Goal: Task Accomplishment & Management: Use online tool/utility

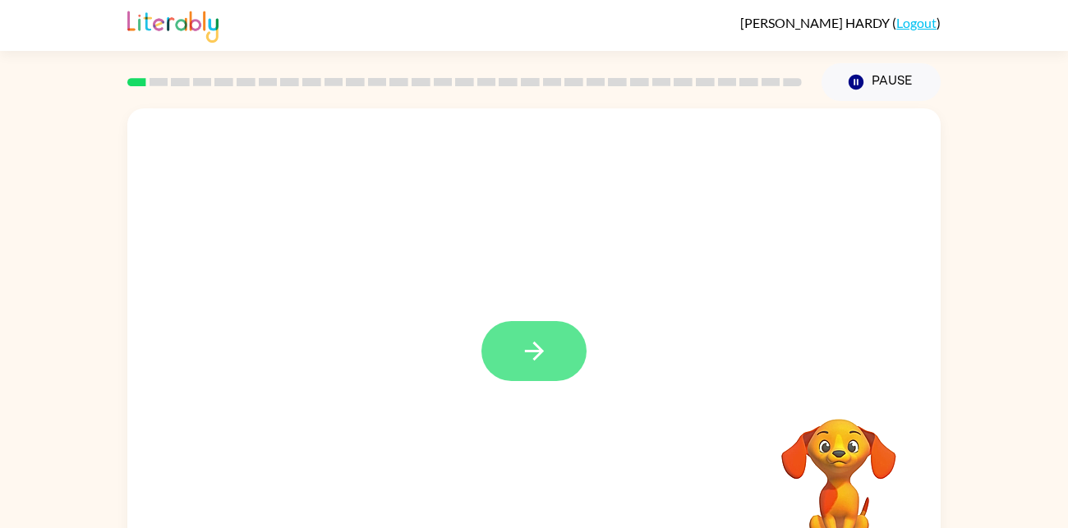
click at [541, 335] on button "button" at bounding box center [533, 351] width 105 height 60
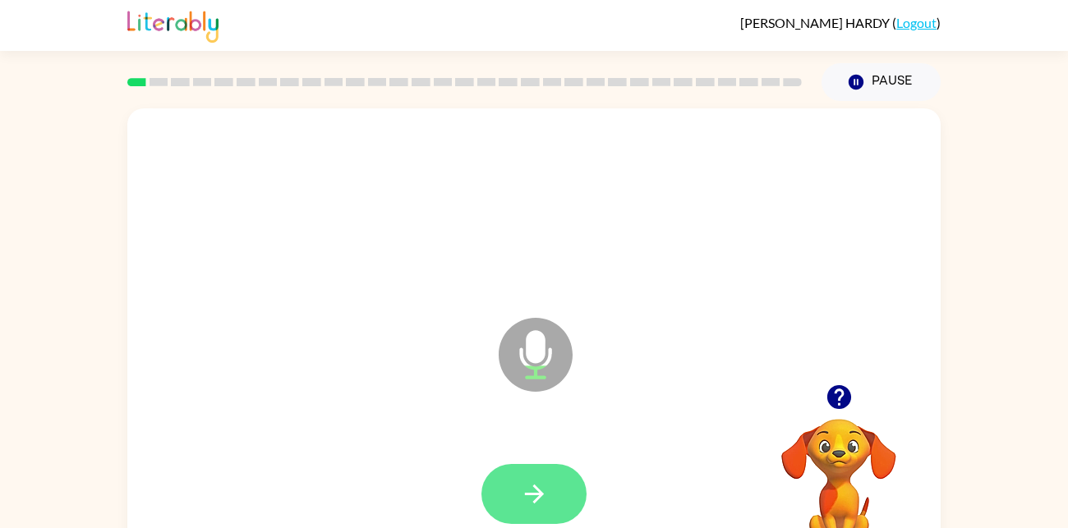
click at [545, 509] on button "button" at bounding box center [533, 494] width 105 height 60
click at [543, 503] on icon "button" at bounding box center [534, 494] width 29 height 29
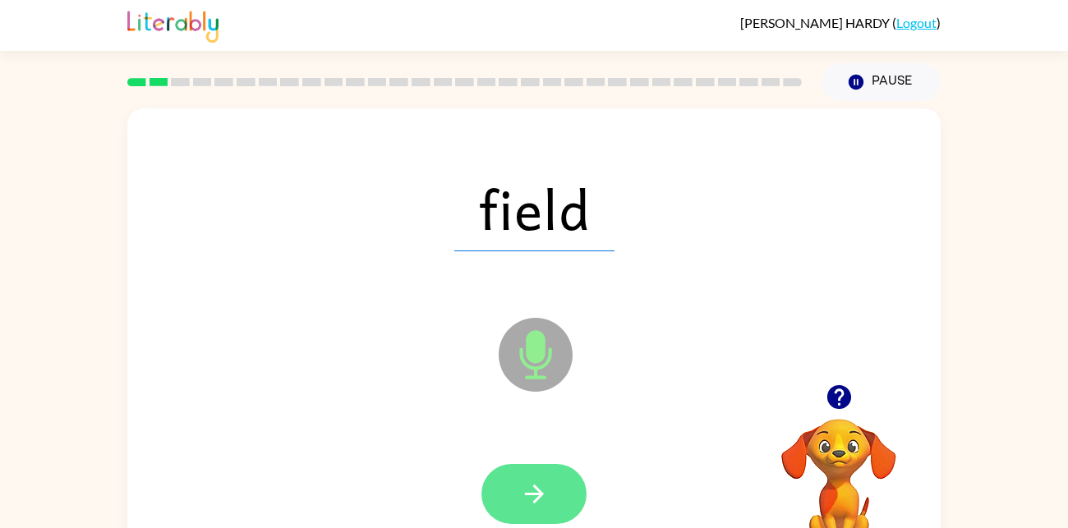
click at [544, 473] on button "button" at bounding box center [533, 494] width 105 height 60
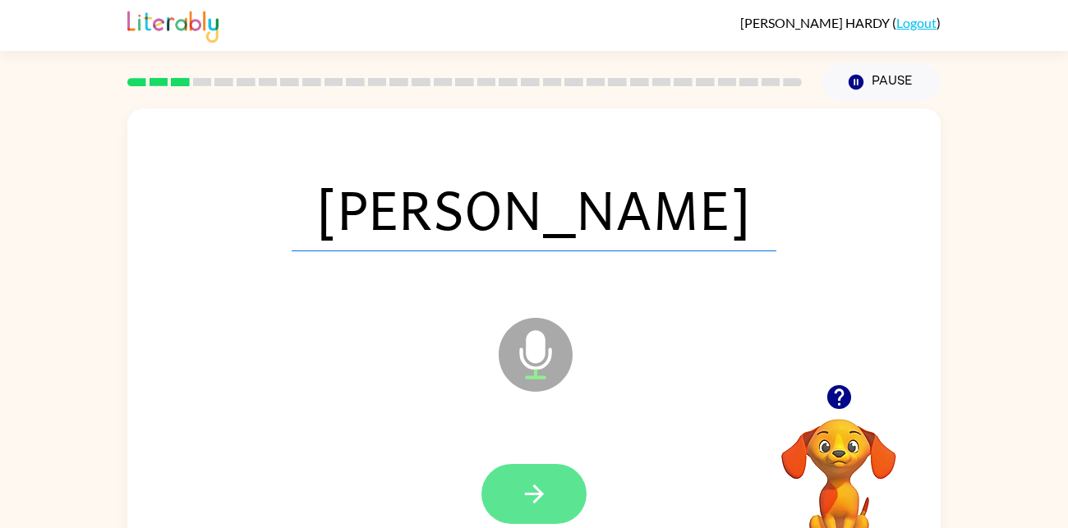
click at [571, 489] on button "button" at bounding box center [533, 494] width 105 height 60
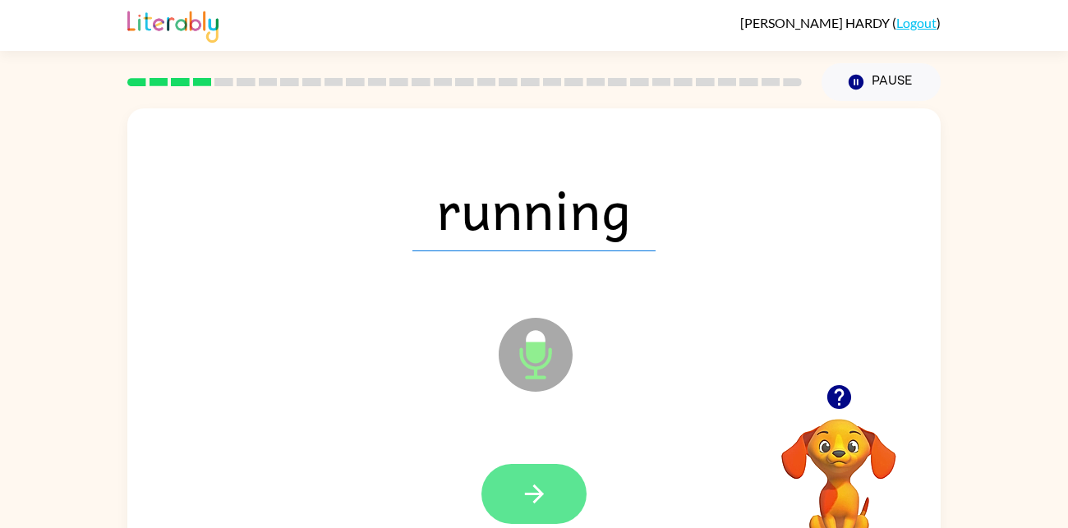
click at [558, 488] on button "button" at bounding box center [533, 494] width 105 height 60
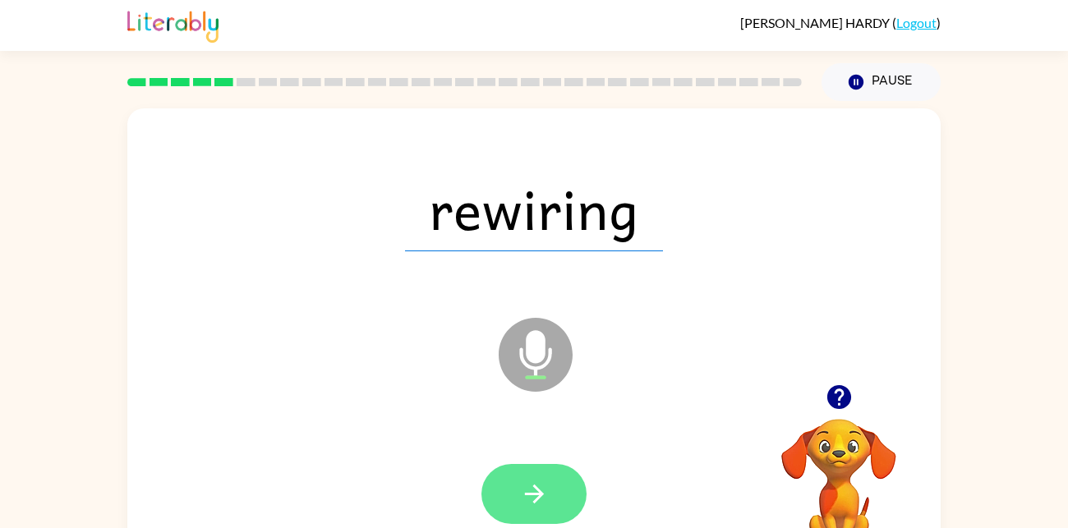
click at [566, 501] on button "button" at bounding box center [533, 494] width 105 height 60
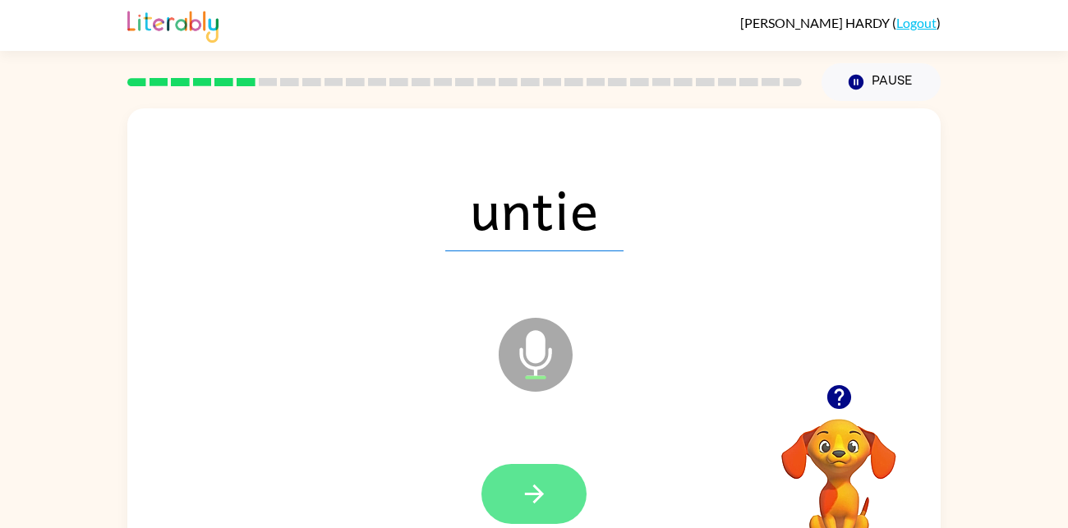
click at [537, 512] on button "button" at bounding box center [533, 494] width 105 height 60
click at [553, 499] on button "button" at bounding box center [533, 494] width 105 height 60
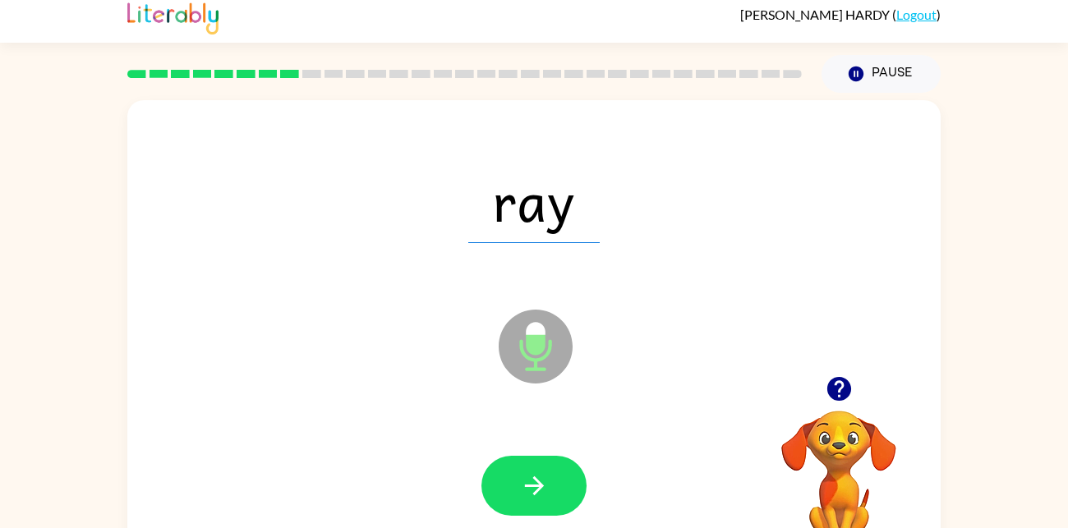
scroll to position [14, 0]
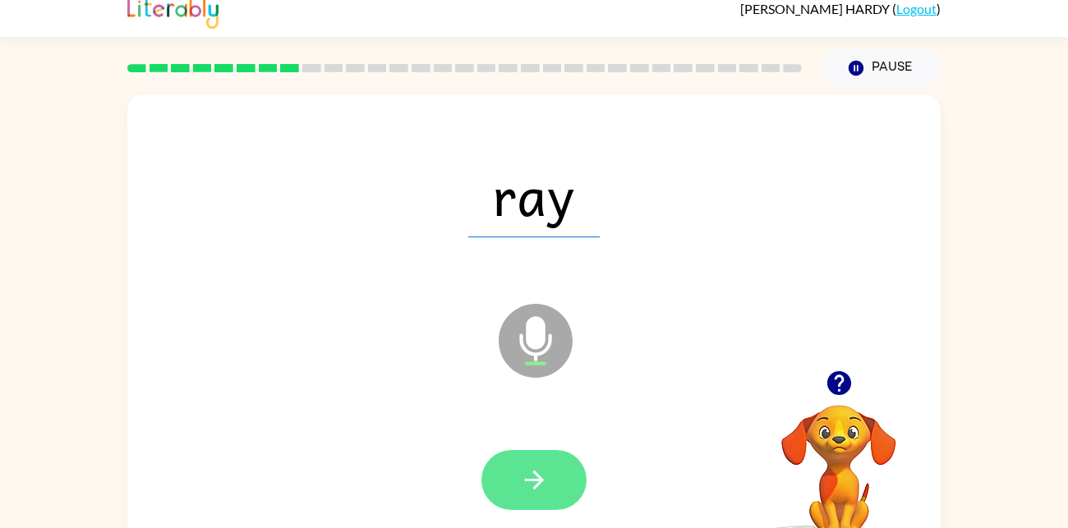
click at [565, 499] on button "button" at bounding box center [533, 480] width 105 height 60
click at [543, 485] on icon "button" at bounding box center [534, 480] width 29 height 29
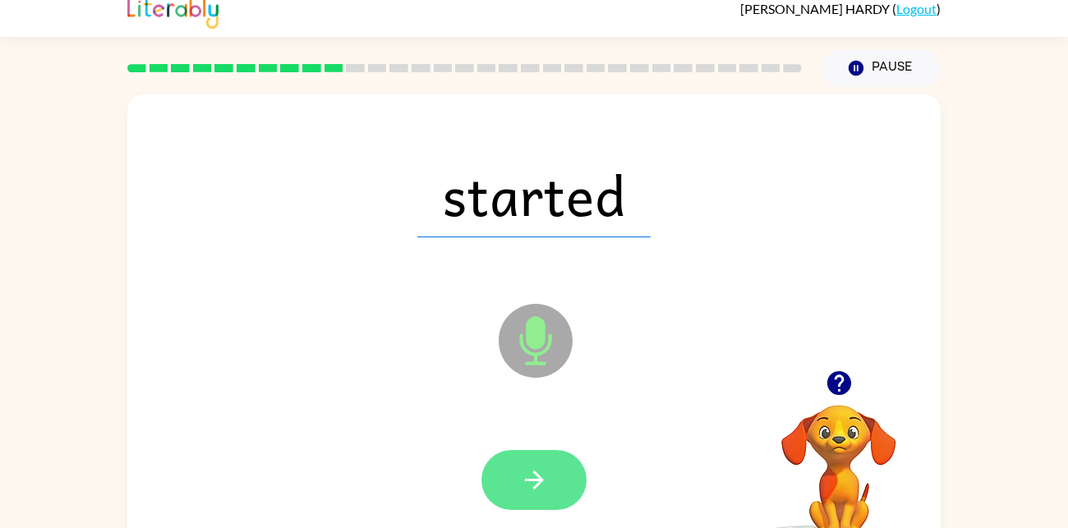
click at [534, 486] on icon "button" at bounding box center [533, 480] width 19 height 19
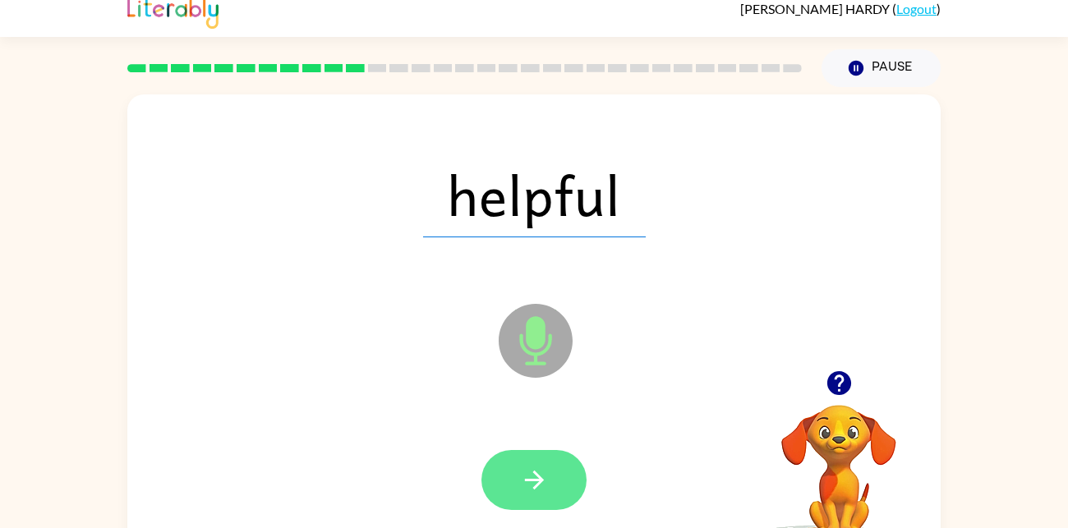
click at [544, 480] on icon "button" at bounding box center [534, 480] width 29 height 29
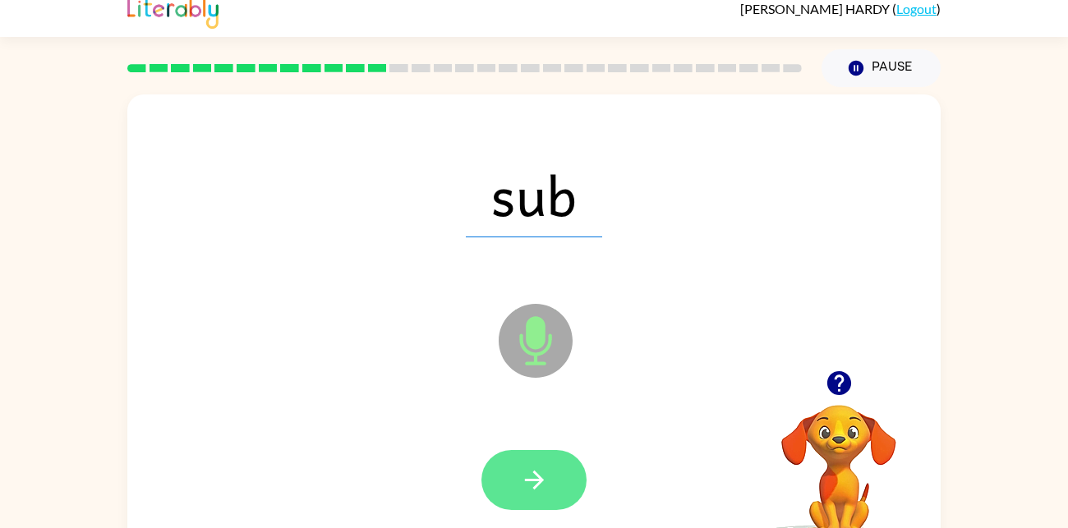
click at [565, 489] on button "button" at bounding box center [533, 480] width 105 height 60
click at [549, 480] on button "button" at bounding box center [533, 480] width 105 height 60
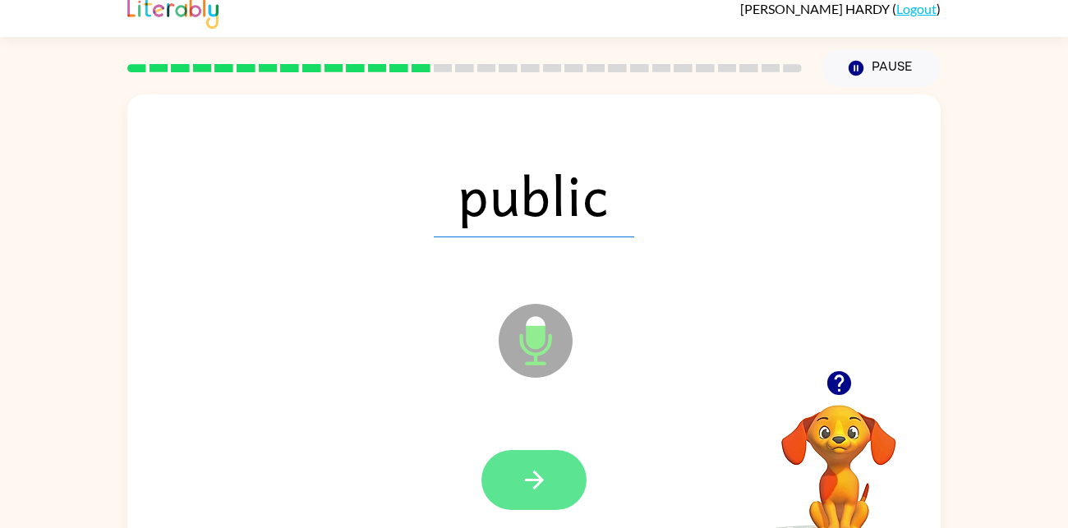
click at [552, 486] on button "button" at bounding box center [533, 480] width 105 height 60
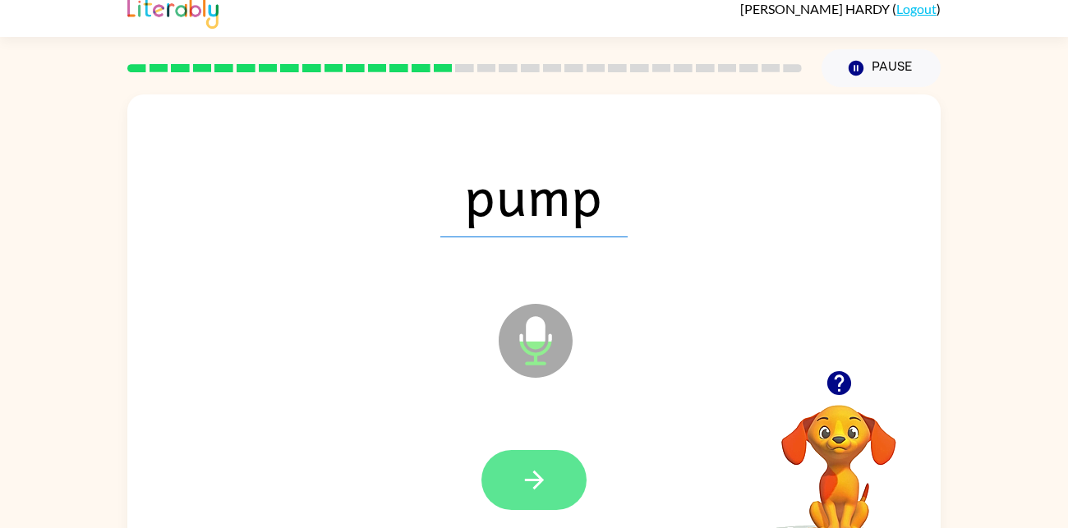
click at [545, 462] on button "button" at bounding box center [533, 480] width 105 height 60
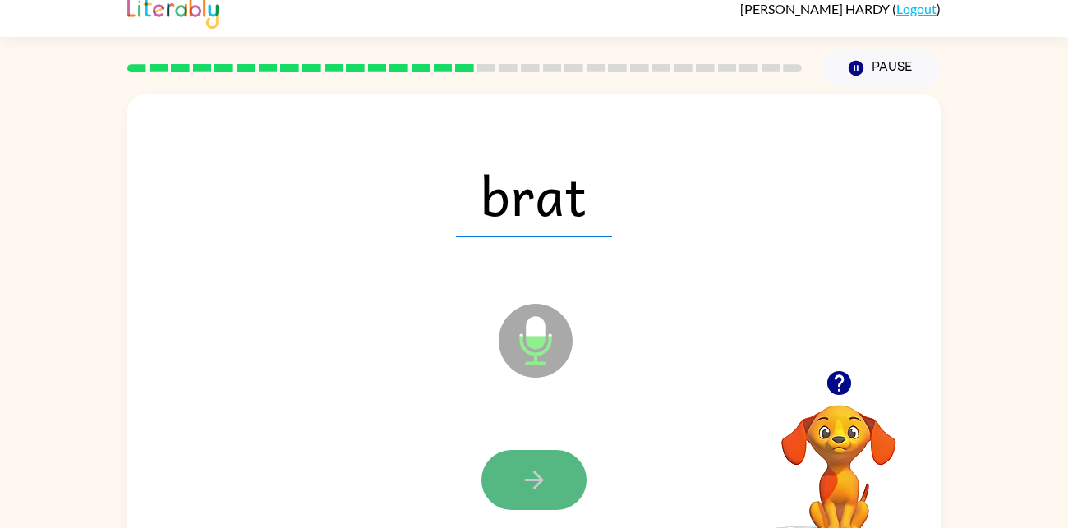
click at [569, 482] on button "button" at bounding box center [533, 480] width 105 height 60
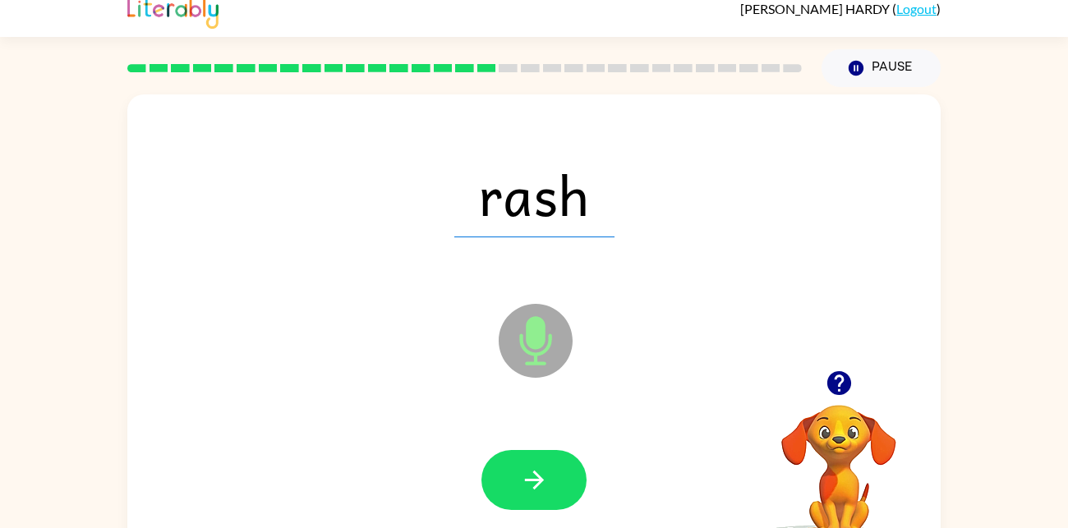
click at [484, 457] on div at bounding box center [533, 480] width 105 height 60
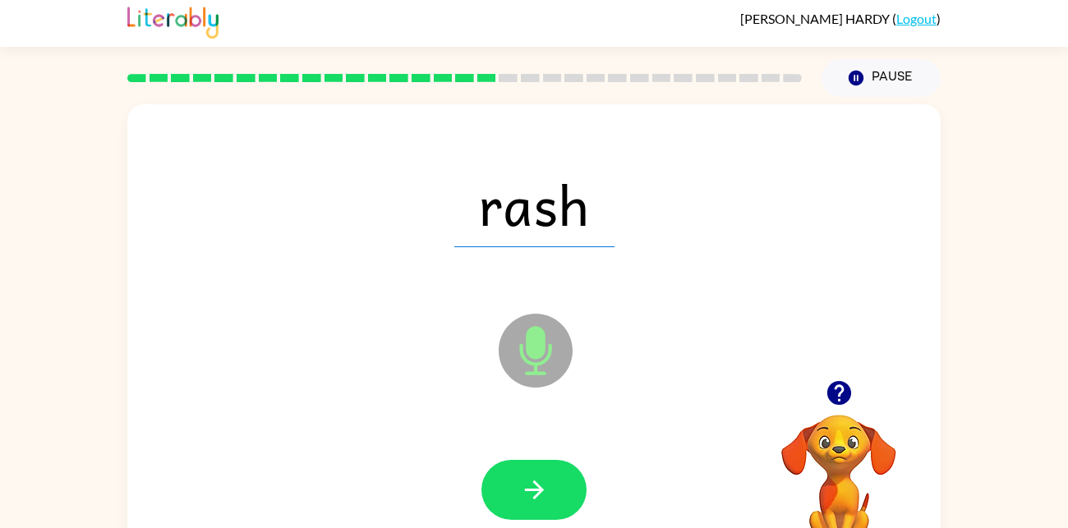
scroll to position [8, 0]
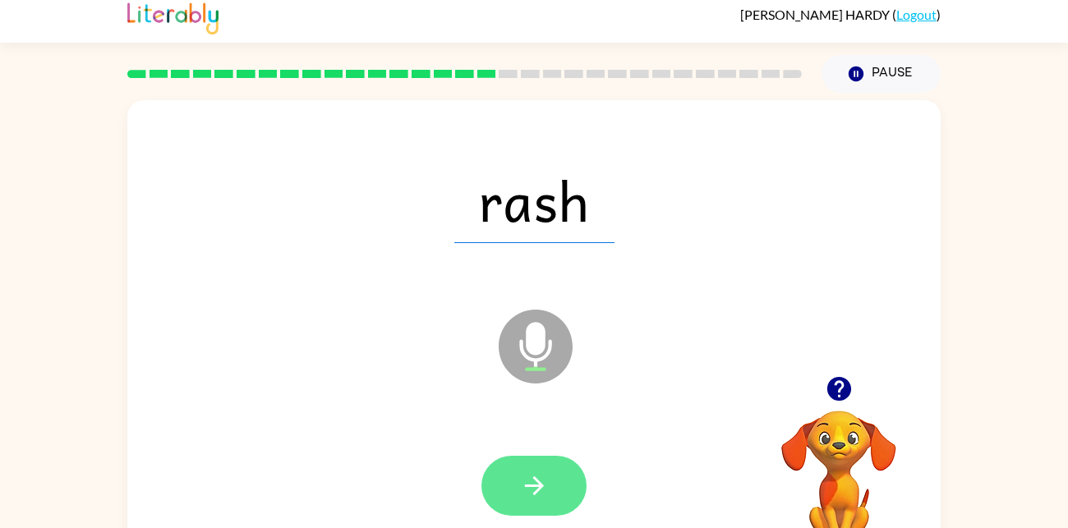
click at [550, 508] on button "button" at bounding box center [533, 486] width 105 height 60
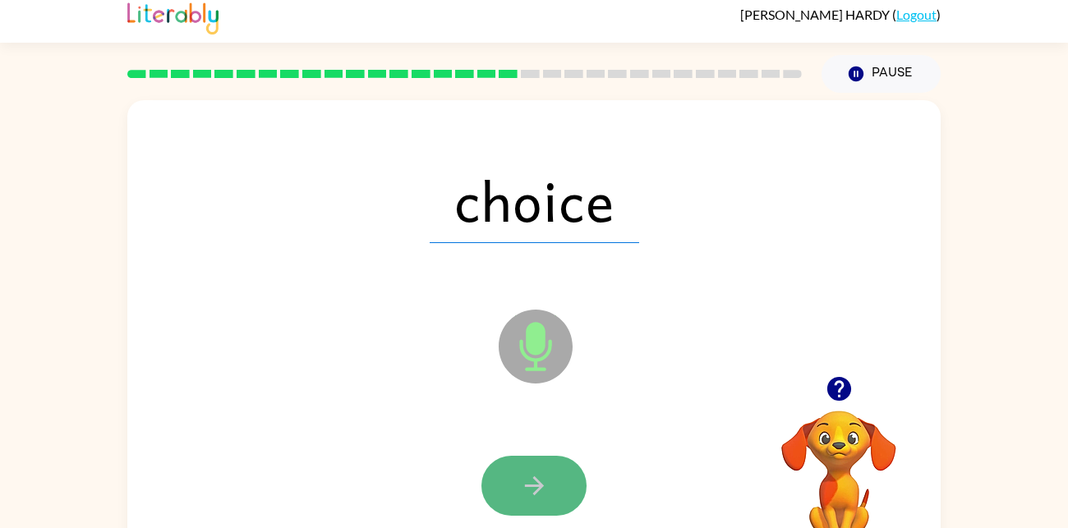
click at [536, 485] on icon "button" at bounding box center [533, 485] width 19 height 19
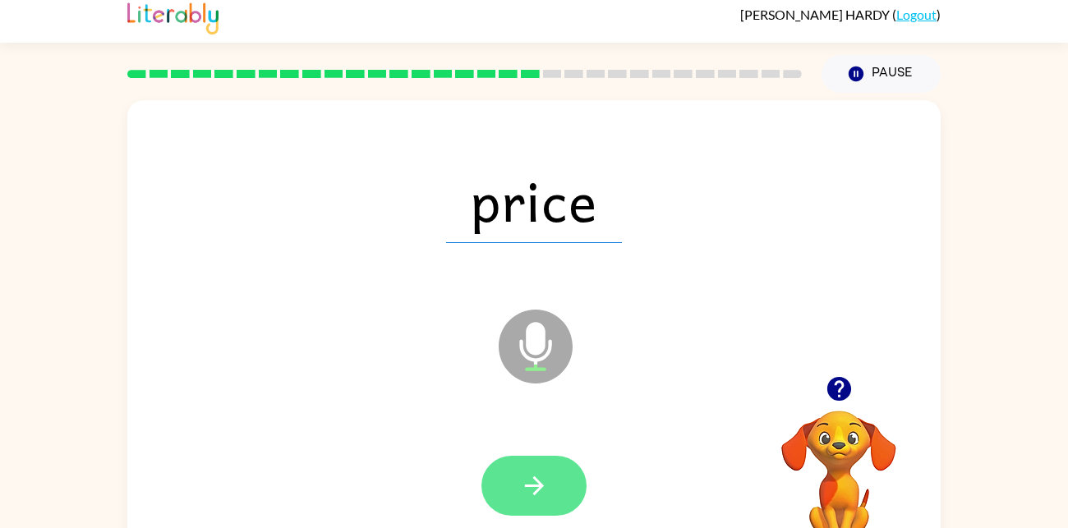
click at [534, 481] on icon "button" at bounding box center [534, 485] width 29 height 29
click at [540, 480] on icon "button" at bounding box center [534, 485] width 29 height 29
click at [535, 480] on icon "button" at bounding box center [533, 485] width 19 height 19
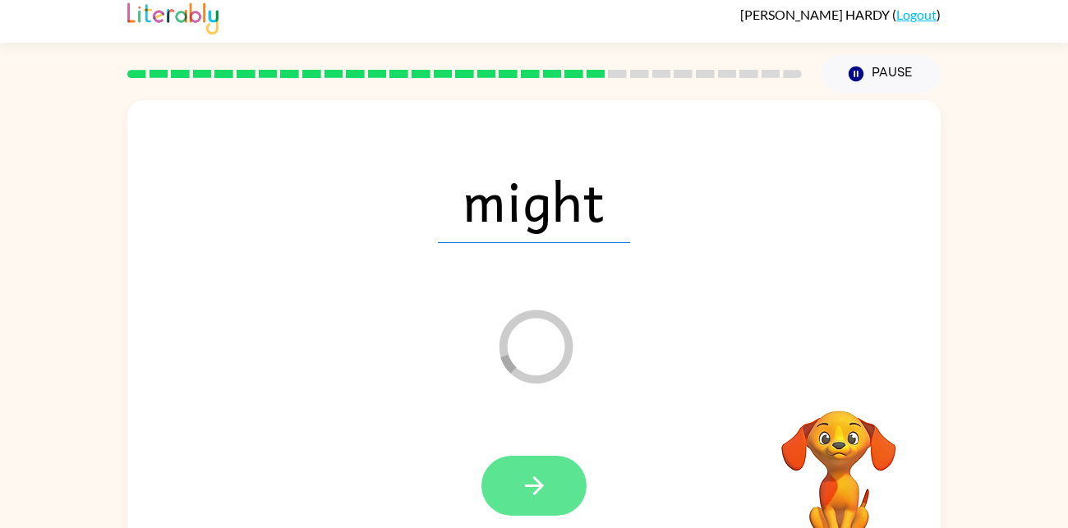
click at [536, 490] on icon "button" at bounding box center [533, 485] width 19 height 19
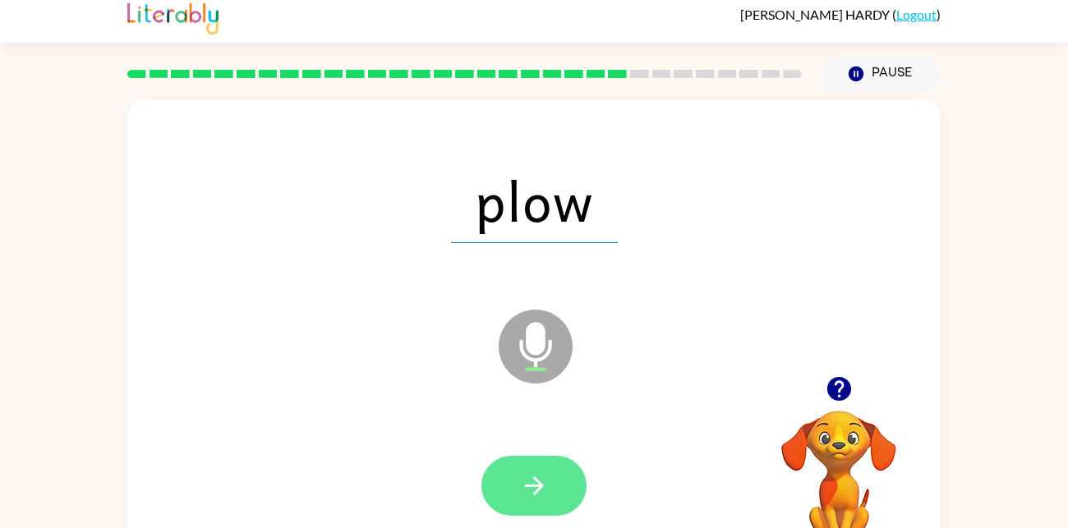
click at [528, 485] on icon "button" at bounding box center [533, 485] width 19 height 19
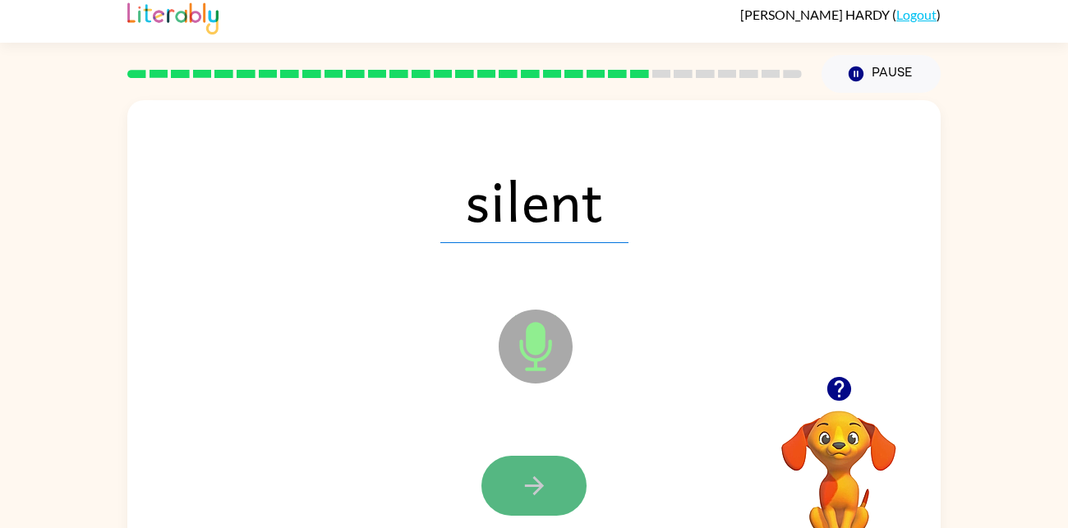
click at [545, 473] on icon "button" at bounding box center [534, 485] width 29 height 29
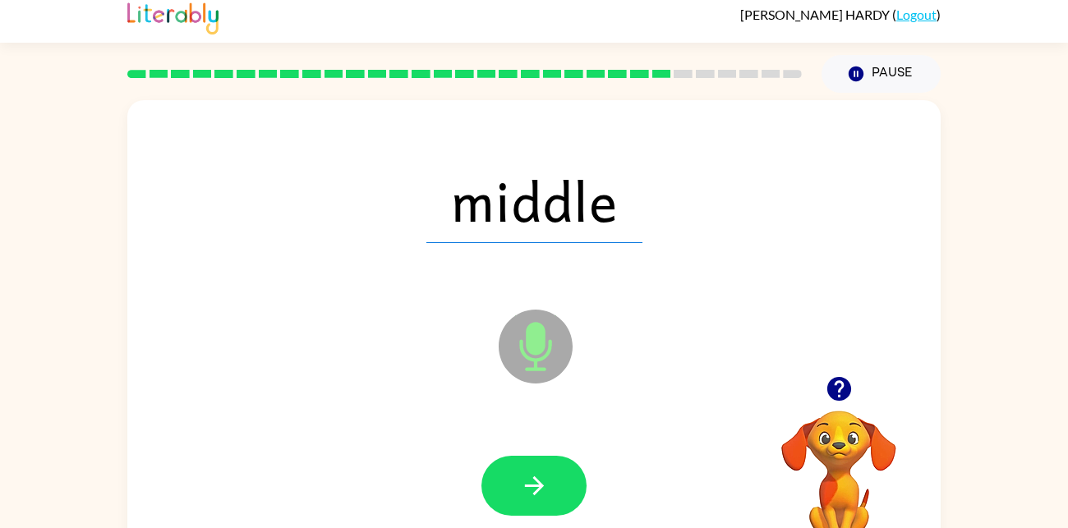
scroll to position [7, 0]
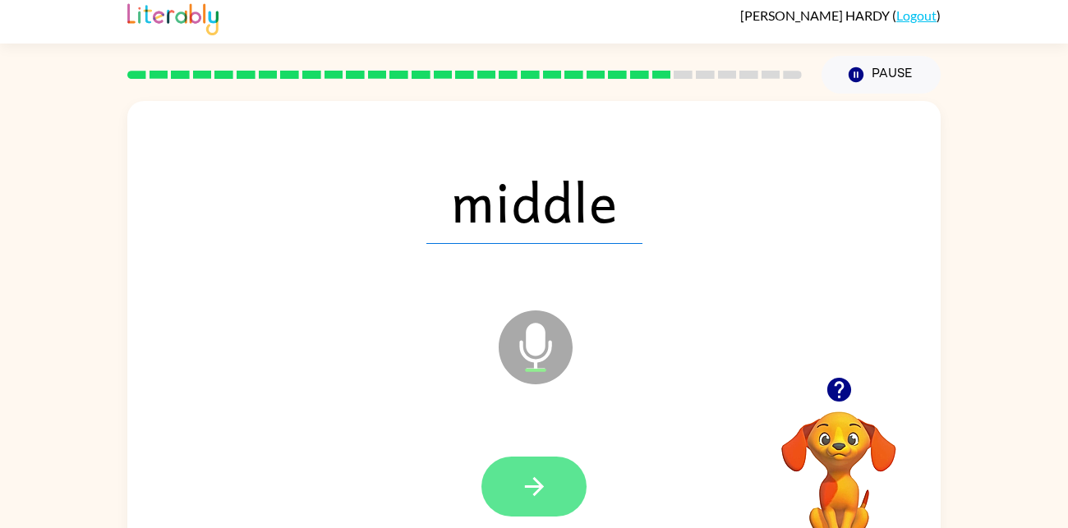
click at [555, 499] on button "button" at bounding box center [533, 487] width 105 height 60
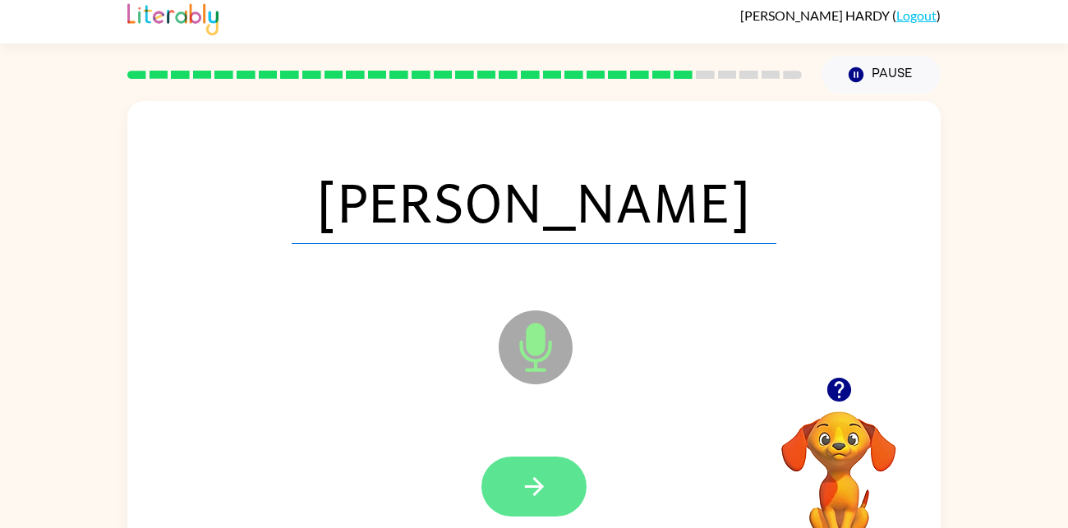
click at [543, 485] on icon "button" at bounding box center [534, 486] width 29 height 29
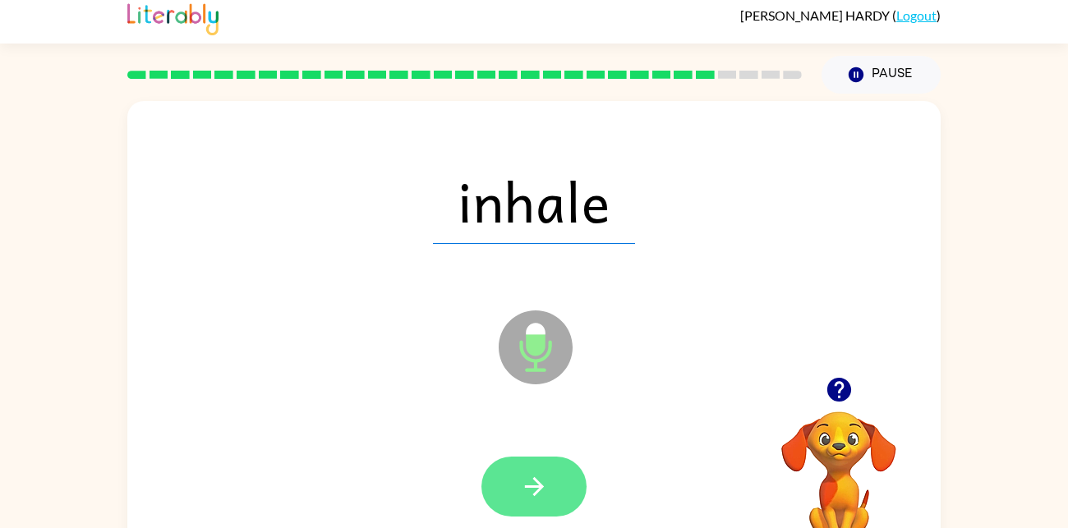
click at [503, 504] on button "button" at bounding box center [533, 487] width 105 height 60
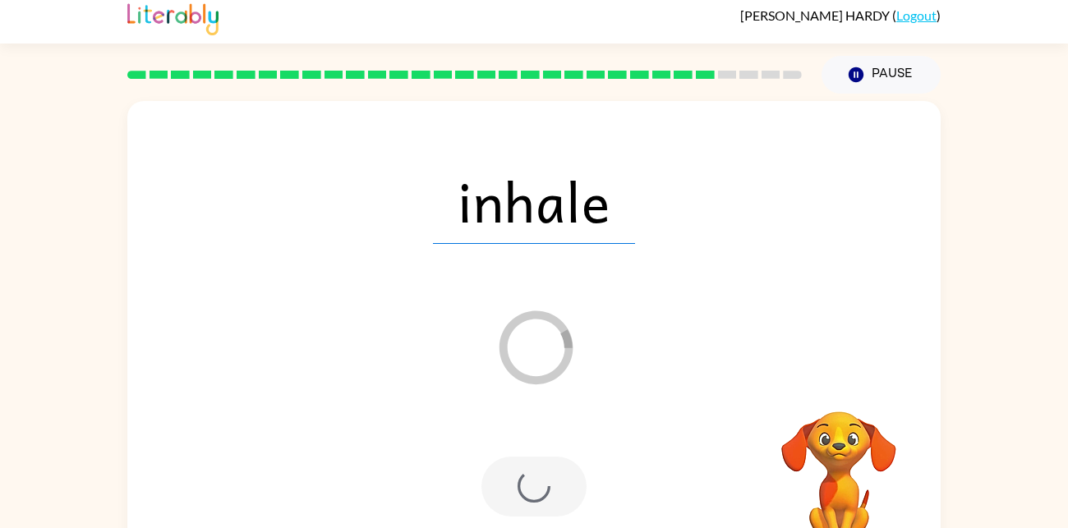
click at [531, 502] on div at bounding box center [533, 487] width 105 height 60
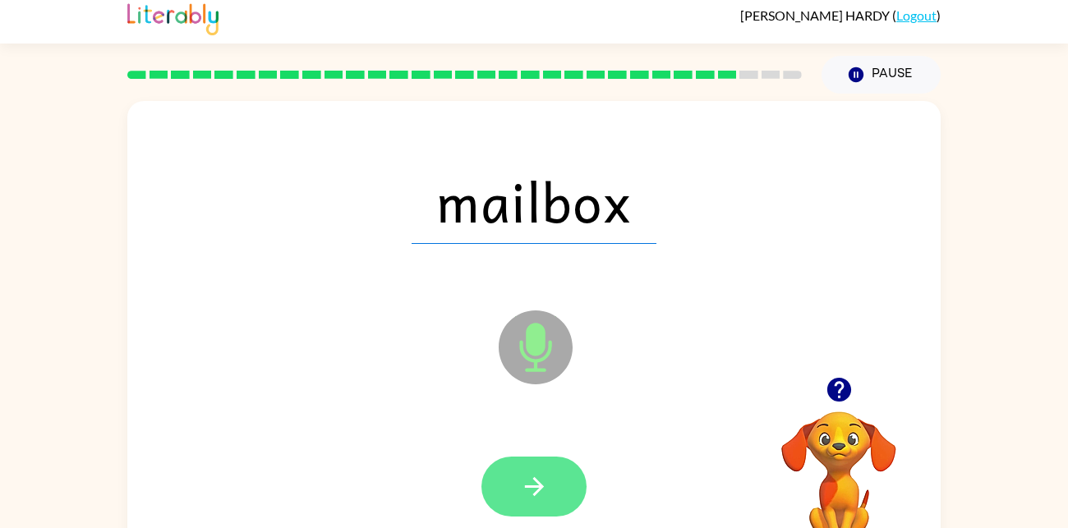
click at [536, 487] on icon "button" at bounding box center [533, 486] width 19 height 19
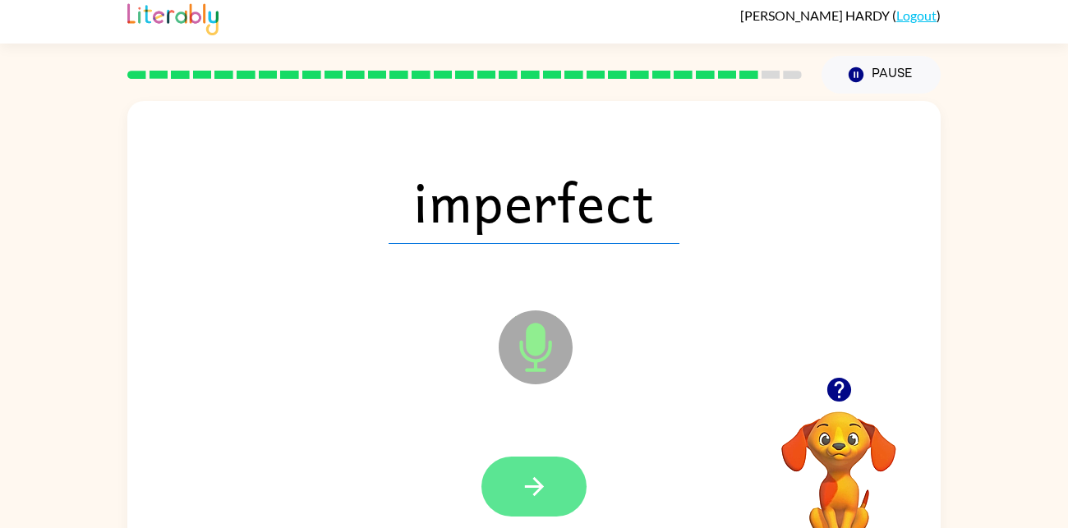
click at [567, 509] on button "button" at bounding box center [533, 487] width 105 height 60
click at [555, 480] on button "button" at bounding box center [533, 487] width 105 height 60
